Goal: Task Accomplishment & Management: Manage account settings

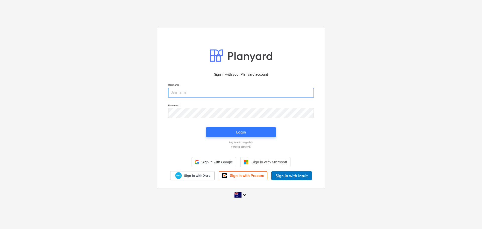
click at [205, 93] on div "Username" at bounding box center [241, 90] width 152 height 20
click at [213, 96] on input "email" at bounding box center [241, 93] width 146 height 10
type input "[PERSON_NAME][EMAIL_ADDRESS][DOMAIN_NAME]"
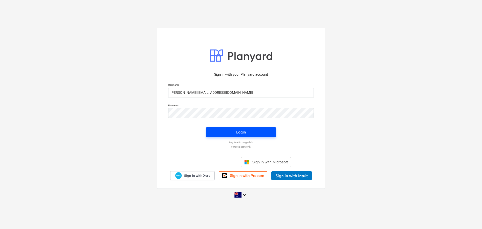
click at [234, 132] on span "Login" at bounding box center [241, 132] width 58 height 7
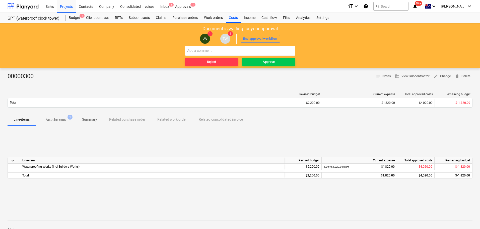
click at [54, 123] on span "Attachments 1" at bounding box center [56, 119] width 40 height 9
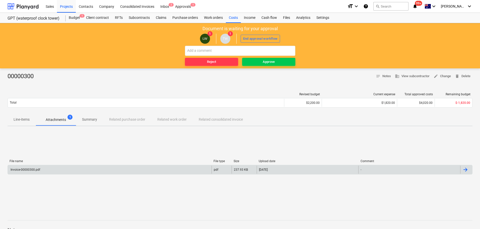
click at [28, 169] on div "Invoice-00000300.pdf" at bounding box center [25, 170] width 30 height 4
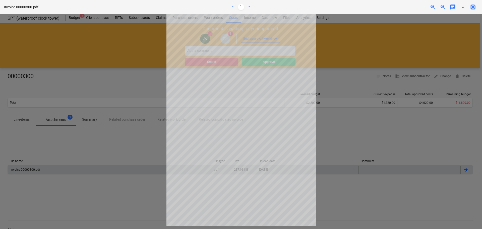
click at [473, 8] on span "close" at bounding box center [473, 7] width 6 height 6
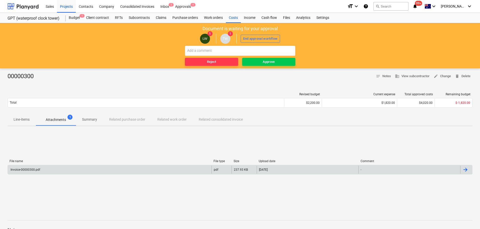
click at [60, 121] on p "Attachments" at bounding box center [56, 119] width 20 height 5
click at [61, 118] on p "Attachments" at bounding box center [56, 119] width 20 height 5
click at [52, 167] on div "Invoice-00000300.pdf" at bounding box center [110, 169] width 204 height 8
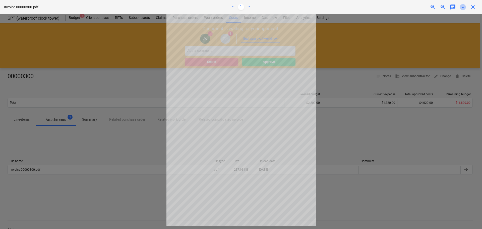
click at [462, 9] on span "save_alt" at bounding box center [463, 7] width 6 height 6
click at [472, 7] on span "close" at bounding box center [473, 7] width 6 height 6
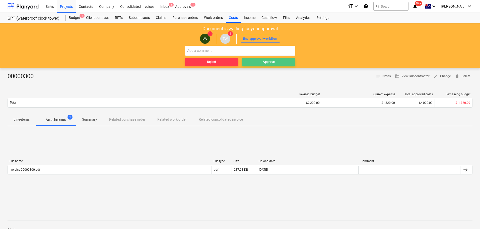
click at [260, 63] on span "Approve" at bounding box center [268, 62] width 49 height 6
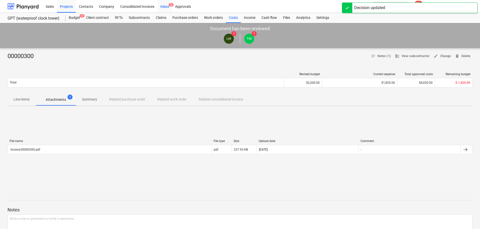
click at [160, 7] on div "Inbox 2" at bounding box center [164, 6] width 15 height 13
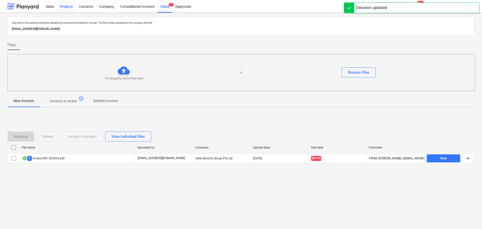
click at [65, 8] on div "Projects" at bounding box center [66, 6] width 19 height 13
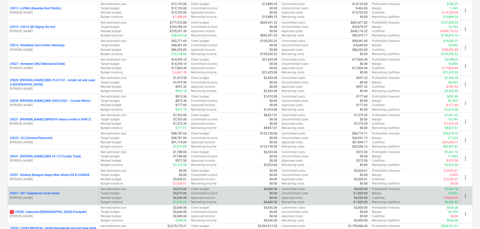
scroll to position [151, 0]
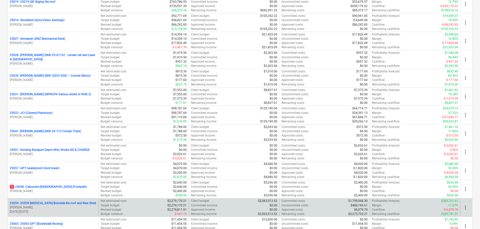
click at [34, 202] on p "25059 - 25059 [MEDICAL_DATA] Brendale Re-roof and New Shed" at bounding box center [53, 203] width 86 height 4
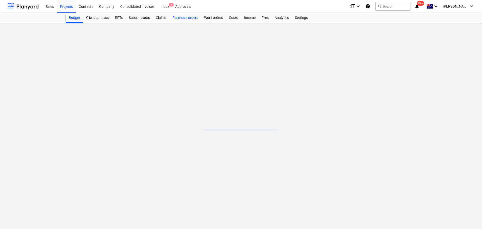
click at [188, 17] on div "Purchase orders" at bounding box center [185, 18] width 32 height 10
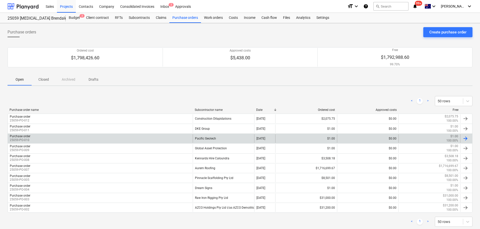
click at [201, 138] on div "Pacific Geotech" at bounding box center [224, 138] width 62 height 9
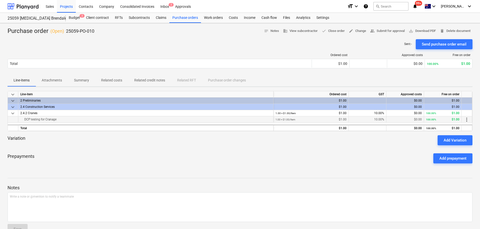
click at [466, 119] on span "more_vert" at bounding box center [467, 119] width 6 height 6
click at [469, 121] on li "Edit" at bounding box center [470, 120] width 15 height 12
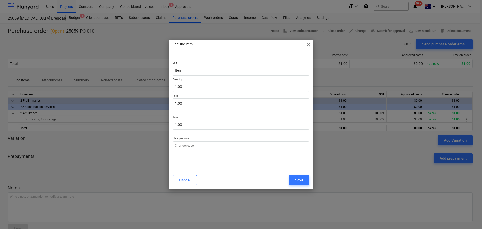
type textarea "x"
drag, startPoint x: 183, startPoint y: 103, endPoint x: 162, endPoint y: 103, distance: 21.3
click at [162, 103] on div "Edit line-item close Unit Item Quantity 1.00 Price 1 Total 1.00 Change reason C…" at bounding box center [241, 114] width 482 height 229
type input "3"
type textarea "x"
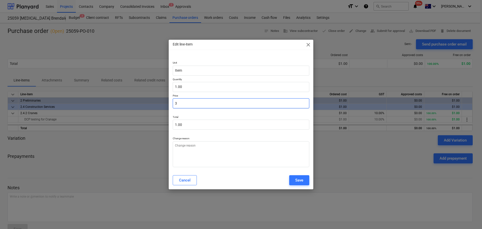
type input "3.00"
type input "39"
type textarea "x"
type input "39.00"
type input "390"
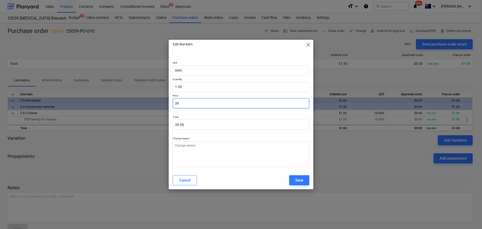
type textarea "x"
type input "390.00"
type input "3900"
type textarea "x"
type input "3,900.00"
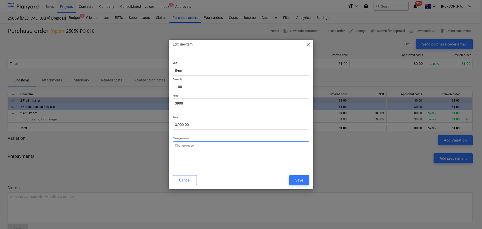
type input "3,900.00"
type textarea "x"
click at [196, 148] on textarea at bounding box center [241, 154] width 137 height 26
type textarea "P"
type textarea "x"
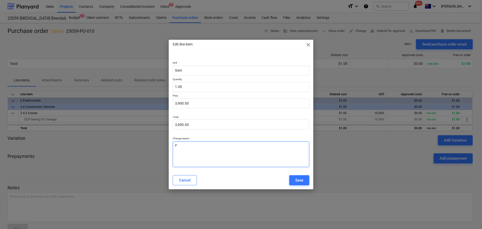
type textarea "Pl"
type textarea "x"
type textarea "Pla"
type textarea "x"
type textarea "Plat"
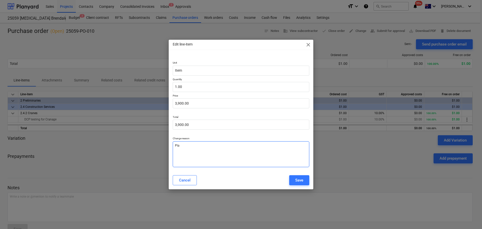
type textarea "x"
type textarea "Plate"
type textarea "x"
type textarea "Plate"
type textarea "x"
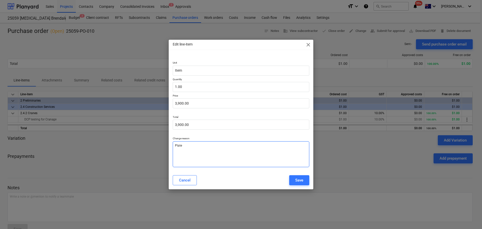
type textarea "Plate L"
type textarea "x"
type textarea "Plate Lo"
type textarea "x"
type textarea "Plate Loa"
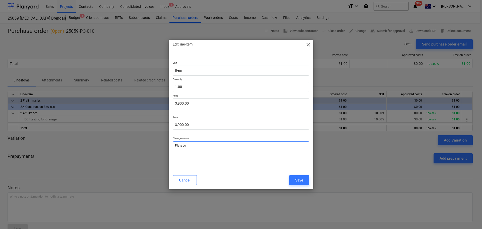
type textarea "x"
type textarea "Plate Load"
type textarea "x"
type textarea "Plate Load"
type textarea "x"
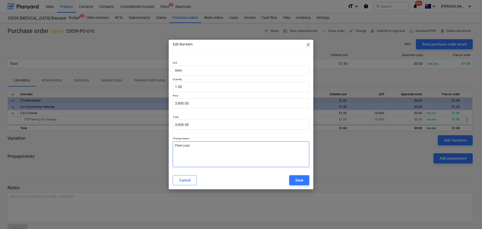
type textarea "Plate Load T"
type textarea "x"
type textarea "Plate Load Te"
type textarea "x"
type textarea "Plate Load Tes"
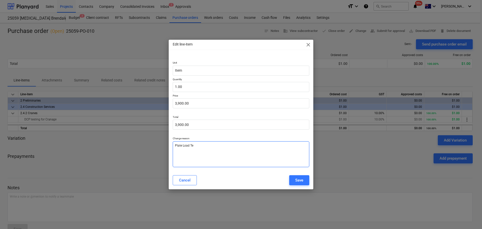
type textarea "x"
type textarea "Plate Load Test"
type textarea "x"
type textarea "Plate Load Testi"
type textarea "x"
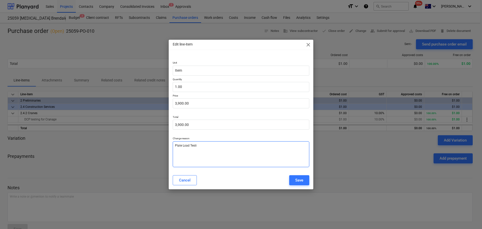
type textarea "Plate Load Testin"
type textarea "x"
type textarea "Plate Load Testing"
type textarea "x"
type textarea "Plate Load Testing"
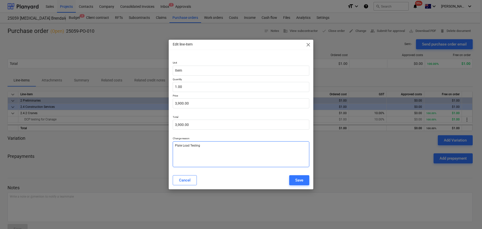
type textarea "x"
type textarea "Plate Load Testing -"
type textarea "x"
type textarea "Plate Load Testing -"
type textarea "x"
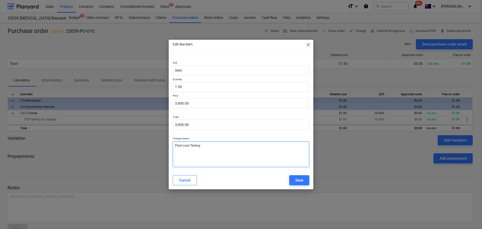
type textarea "Plate Load Testing - $"
type textarea "x"
type textarea "Plate Load Testing - $3"
type textarea "x"
type textarea "Plate Load Testing - $3,"
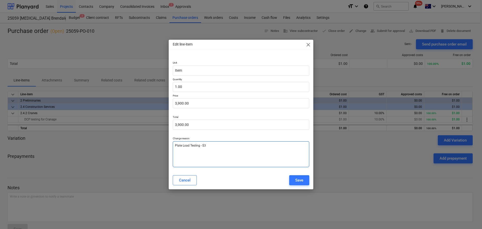
type textarea "x"
type textarea "Plate Load Testing - $3,3"
type textarea "x"
type textarea "Plate Load Testing - $3,30"
type textarea "x"
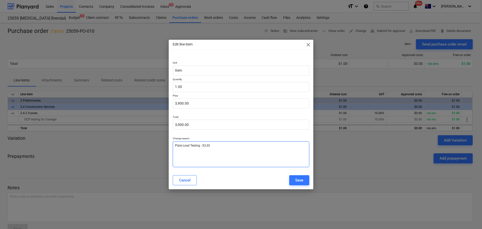
type textarea "Plate Load Testing - $3,300"
type textarea "x"
type textarea "Plate Load Testing - $3,300."
type textarea "x"
type textarea "Plate Load Testing - $3,300.0"
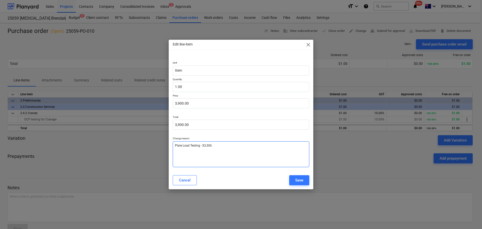
type textarea "x"
type textarea "Plate Load Testing - $3,300.00"
type textarea "x"
type textarea "Plate Load Testing - $3,300.00"
type textarea "x"
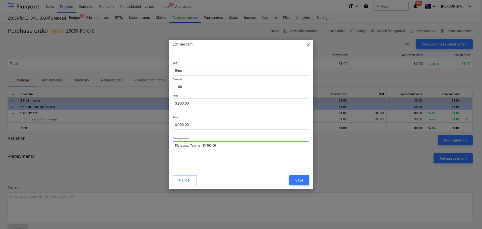
type textarea "Plate Load Testing - $3,300.00 S"
type textarea "x"
type textarea "Plate Load Testing - $3,300.00 Su"
type textarea "x"
type textarea "Plate Load Testing - $3,300.00 Sup"
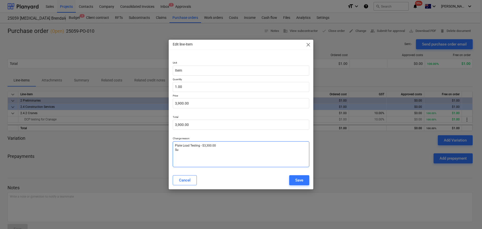
type textarea "x"
type textarea "Plate Load Testing - $3,300.00 Supp"
type textarea "x"
type textarea "Plate Load Testing - $3,300.00 Suppl"
type textarea "x"
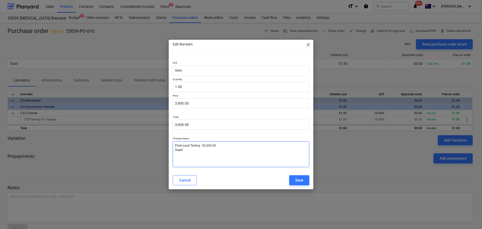
type textarea "Plate Load Testing - $3,300.00 Supply"
type textarea "x"
type textarea "Plate Load Testing - $3,300.00 Supply"
type textarea "x"
type textarea "Plate Load Testing - $3,300.00 Supply o"
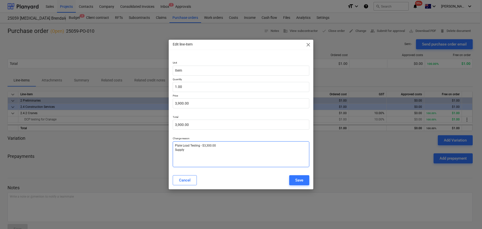
type textarea "x"
type textarea "Plate Load Testing - $3,300.00 Supply of"
type textarea "x"
type textarea "Plate Load Testing - $3,300.00 Supply of"
type textarea "x"
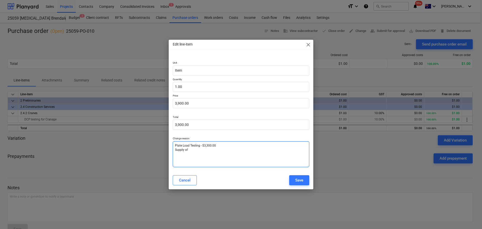
type textarea "Plate Load Testing - $3,300.00 Supply of T"
type textarea "x"
type textarea "Plate Load Testing - $3,300.00 Supply of Tr"
type textarea "x"
type textarea "Plate Load Testing - $3,300.00 Supply of Tru"
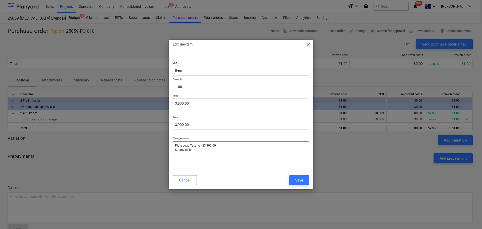
type textarea "x"
type textarea "Plate Load Testing - $3,300.00 Supply of Truc"
type textarea "x"
type textarea "Plate Load Testing - $3,300.00 Supply of Truck"
type textarea "x"
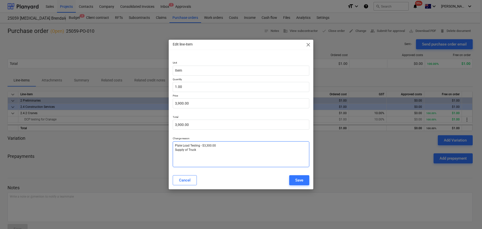
type textarea "Plate Load Testing - $3,300.00 Supply of Truck"
type textarea "x"
type textarea "Plate Load Testing - $3,300.00 Supply of Truck -"
type textarea "x"
type textarea "Plate Load Testing - $3,300.00 Supply of Truck -"
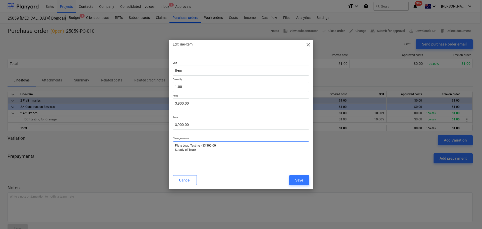
type textarea "x"
type textarea "Plate Load Testing - $3,300.00 Supply of Truck - $"
type textarea "x"
type textarea "Plate Load Testing - $3,300.00 Supply of Truck - $6"
type textarea "x"
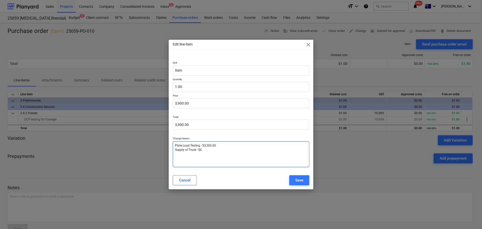
type textarea "Plate Load Testing - $3,300.00 Supply of Truck - $60"
type textarea "x"
type textarea "Plate Load Testing - $3,300.00 Supply of Truck - $600"
type textarea "x"
type textarea "Plate Load Testing - $3,300.00 Supply of Truck - $600."
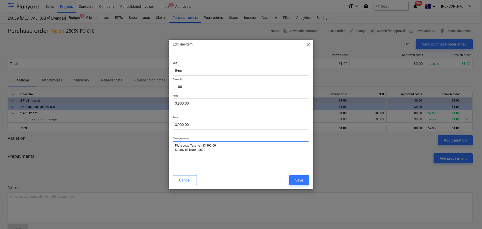
type textarea "x"
type textarea "Plate Load Testing - $3,300.00 Supply of Truck - $600.0"
type textarea "x"
type textarea "Plate Load Testing - $3,300.00 Supply of Truck - $600.00"
type textarea "x"
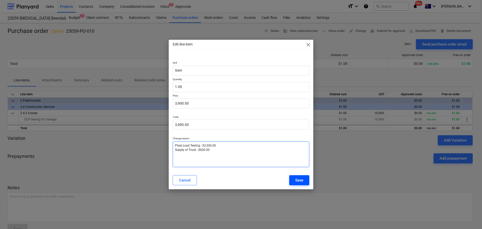
type textarea "Plate Load Testing - $3,300.00 Supply of Truck - $600.00"
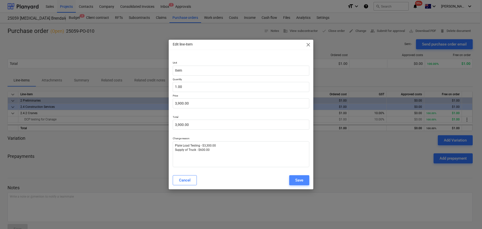
click at [294, 179] on button "Save" at bounding box center [299, 180] width 20 height 10
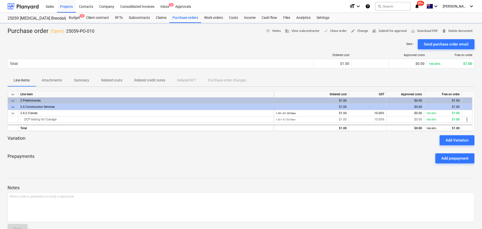
type textarea "x"
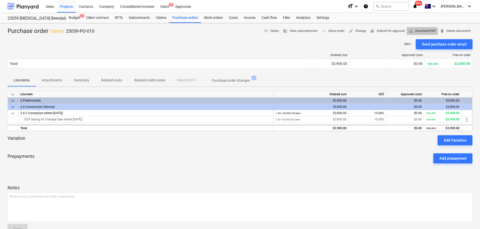
click at [426, 30] on span "save_alt Download PDF" at bounding box center [422, 31] width 27 height 6
